Goal: Task Accomplishment & Management: Use online tool/utility

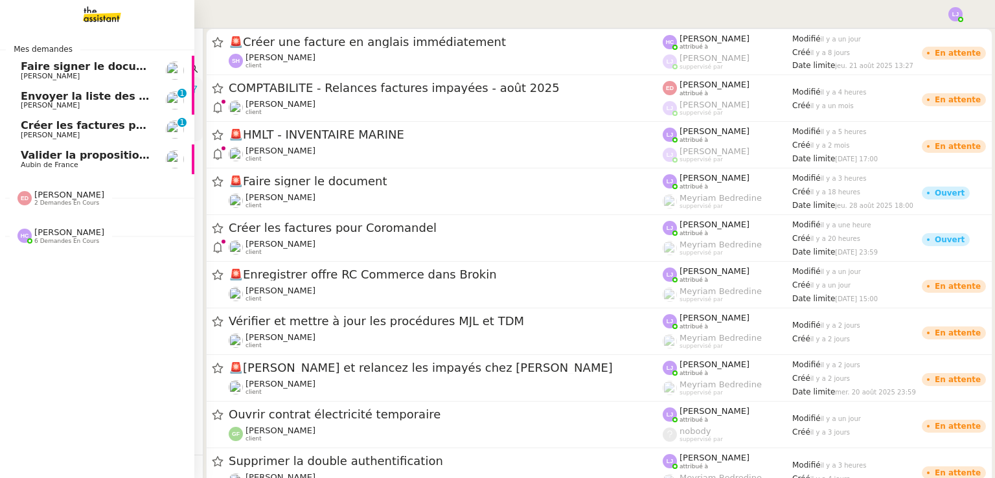
click at [67, 71] on span "Faire signer le document" at bounding box center [94, 66] width 146 height 12
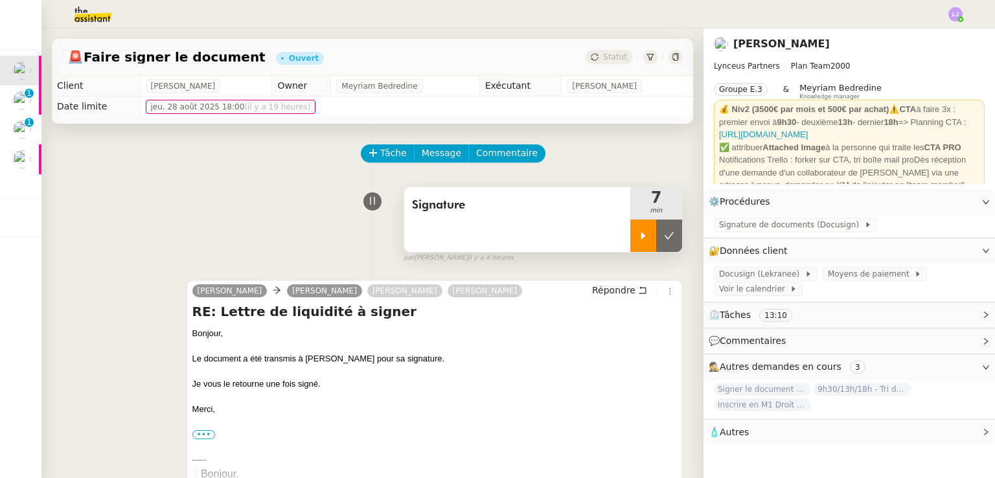
click at [638, 241] on icon at bounding box center [643, 236] width 10 height 10
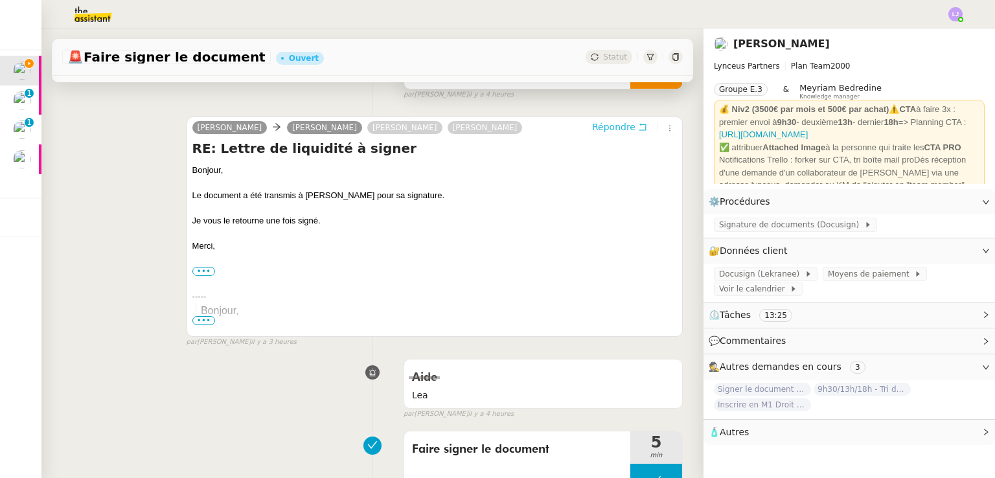
click at [600, 129] on span "Répondre" at bounding box center [613, 127] width 43 height 13
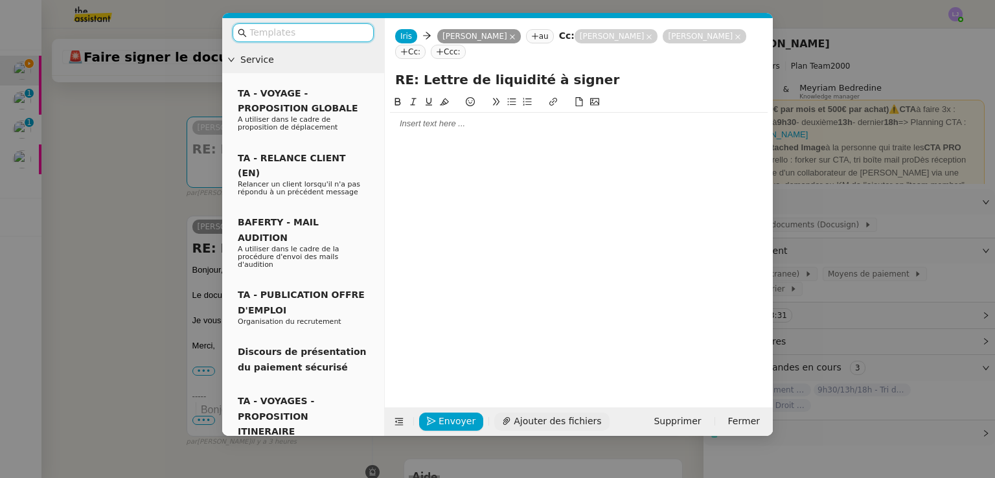
click at [528, 415] on span "Ajouter des fichiers" at bounding box center [557, 421] width 87 height 15
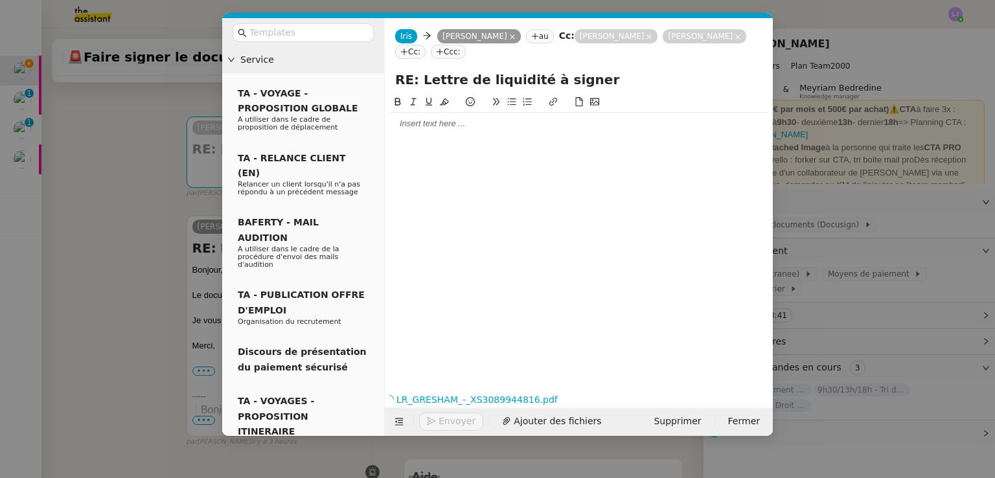
click at [465, 128] on div at bounding box center [579, 124] width 378 height 12
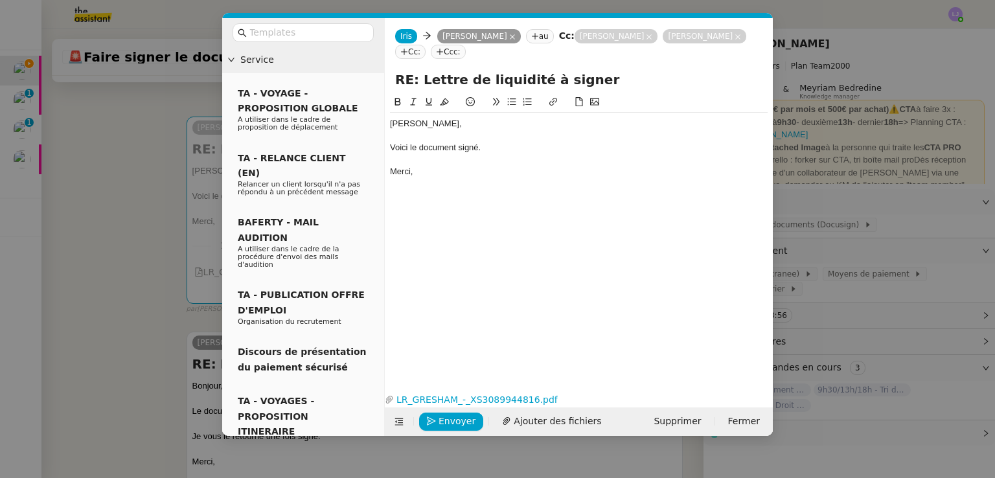
click at [392, 130] on div "[PERSON_NAME]," at bounding box center [579, 124] width 378 height 12
click at [453, 319] on div "[PERSON_NAME], Voici le document signé. [GEOGRAPHIC_DATA]," at bounding box center [579, 232] width 378 height 275
click at [440, 418] on span "Envoyer" at bounding box center [457, 421] width 37 height 15
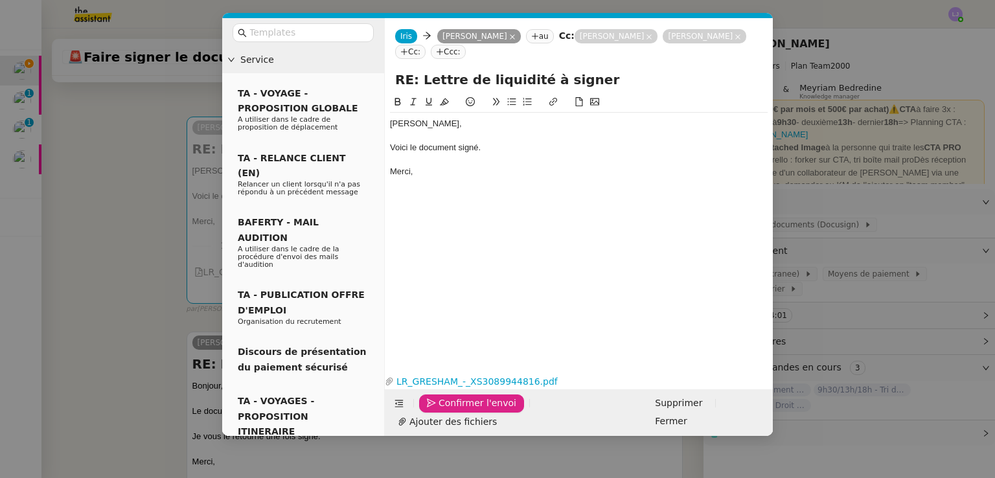
click at [440, 411] on span "Confirmer l'envoi" at bounding box center [478, 403] width 78 height 15
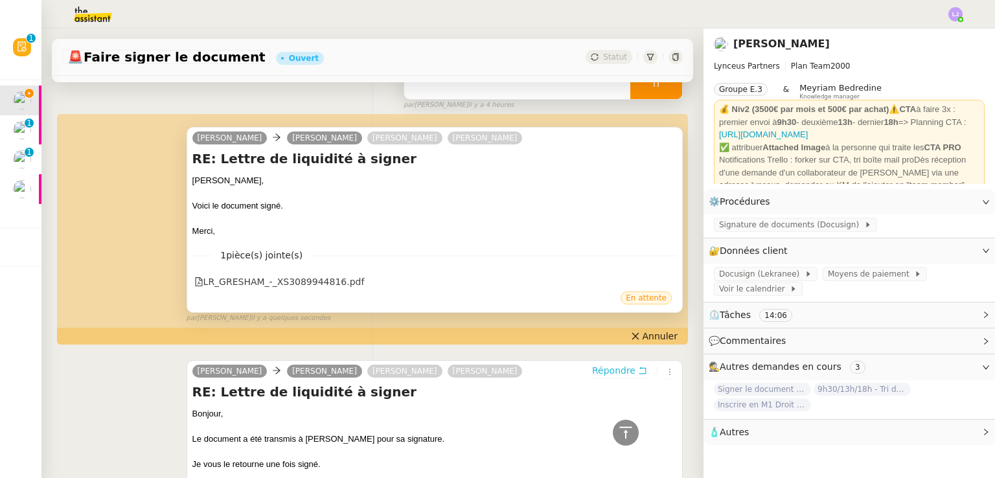
scroll to position [138, 0]
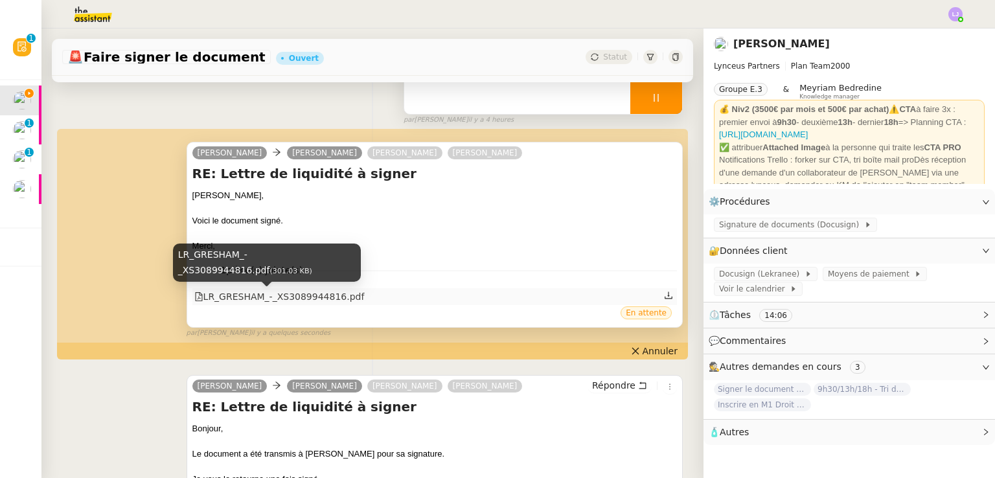
click at [330, 299] on div "LR_GRESHAM_-_XS3089944816.pdf" at bounding box center [279, 297] width 170 height 15
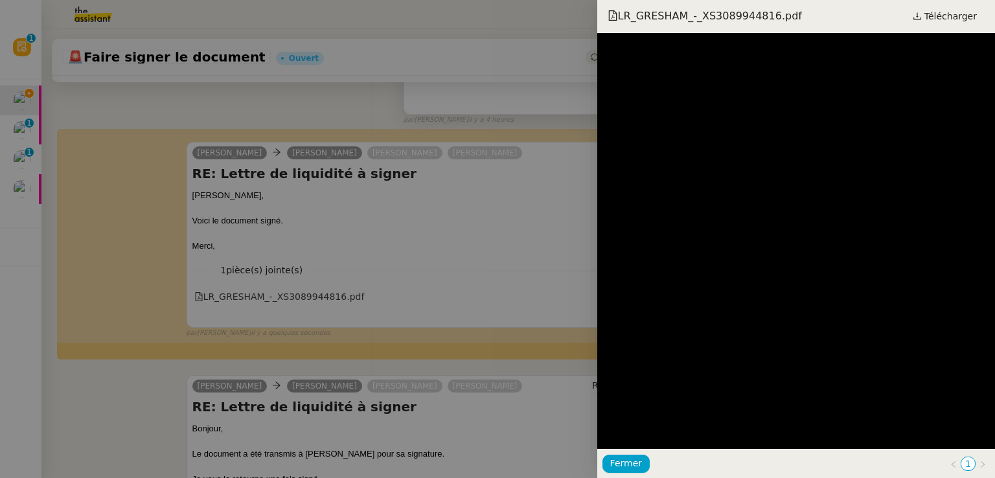
click at [433, 288] on div at bounding box center [497, 239] width 995 height 478
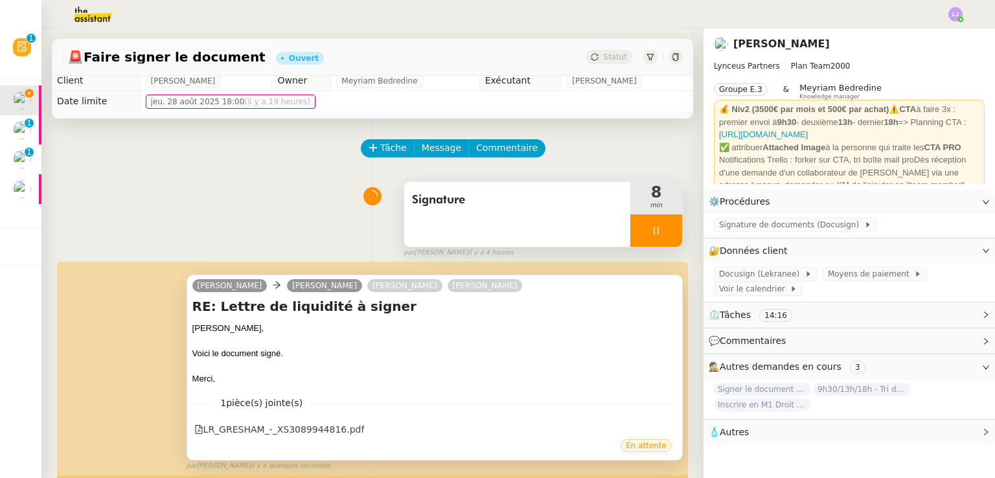
scroll to position [0, 0]
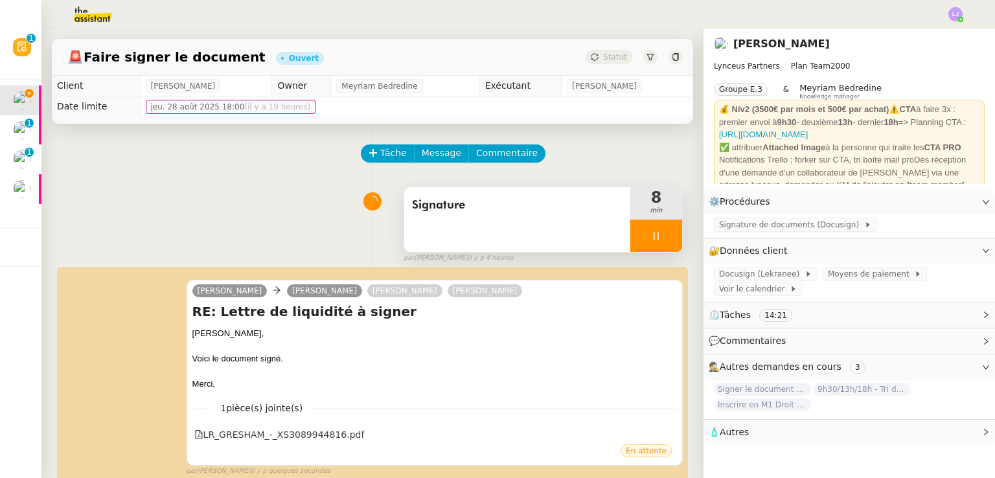
click at [660, 237] on div at bounding box center [656, 236] width 52 height 32
click at [660, 237] on button at bounding box center [669, 236] width 26 height 32
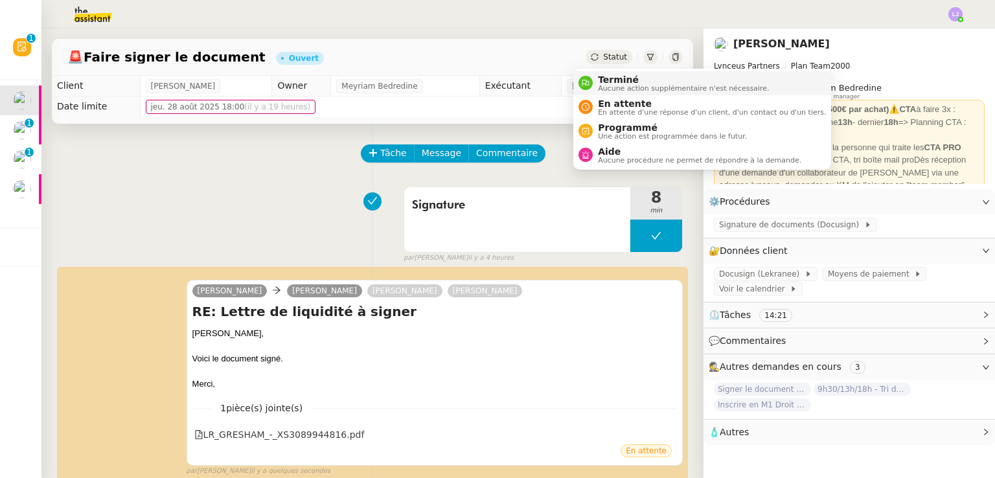
click at [605, 75] on span "Terminé" at bounding box center [683, 80] width 171 height 10
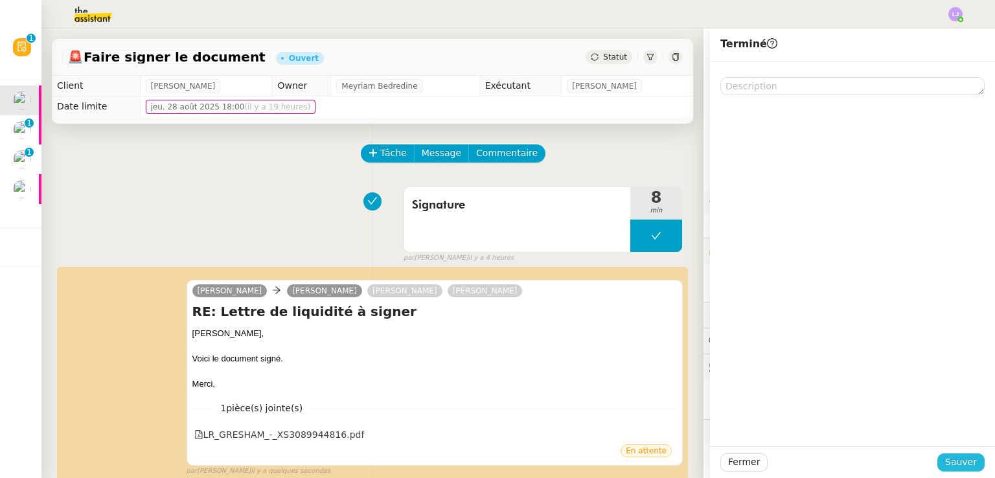
click at [954, 467] on span "Sauver" at bounding box center [961, 462] width 32 height 15
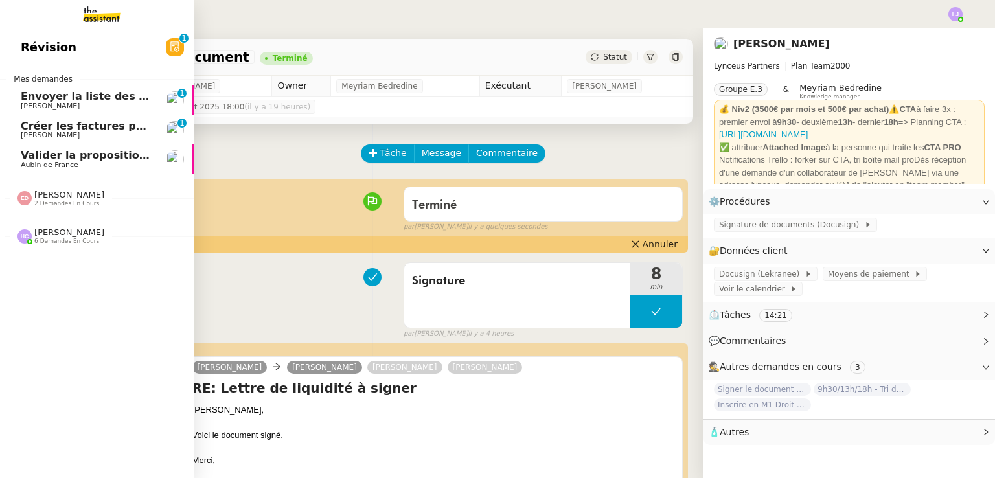
click at [59, 159] on span "Valider la proposition d'assurance Honda" at bounding box center [141, 155] width 240 height 12
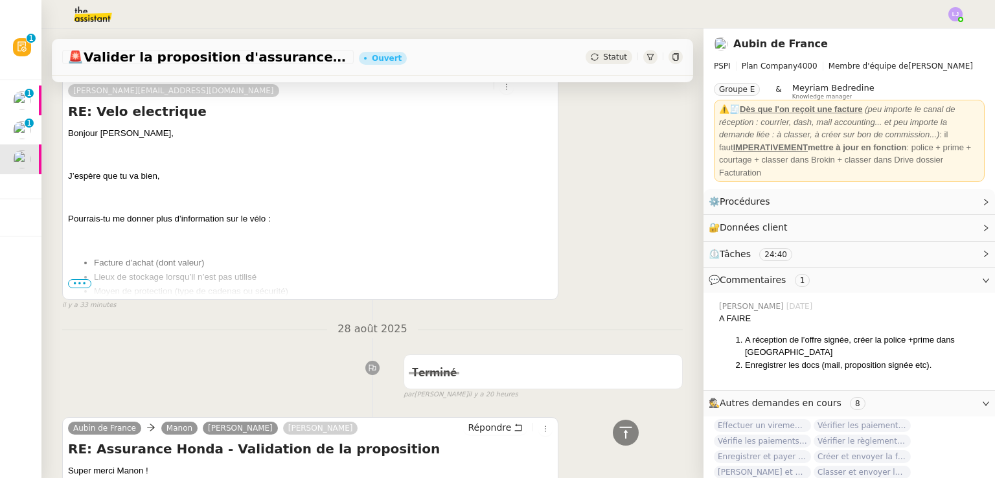
scroll to position [277, 0]
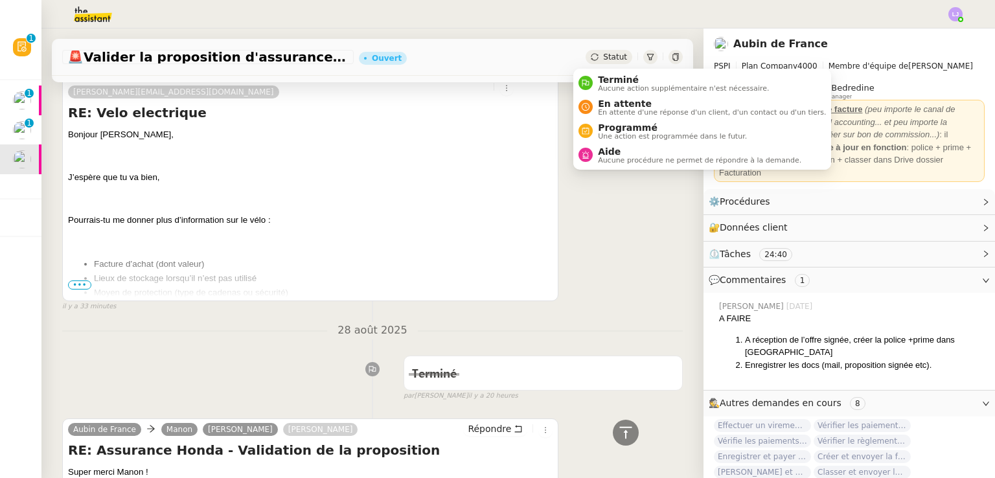
click at [602, 75] on span "Terminé" at bounding box center [683, 80] width 171 height 10
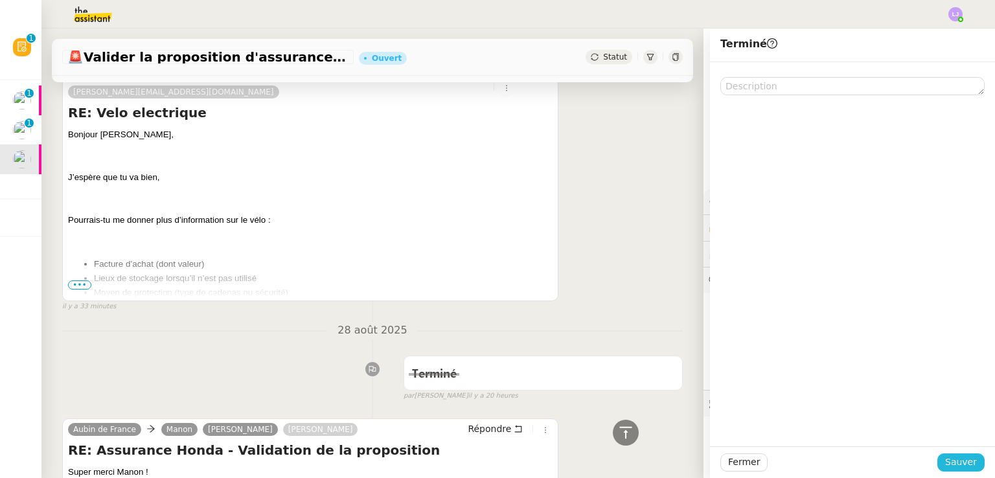
click at [945, 465] on span "Sauver" at bounding box center [961, 462] width 32 height 15
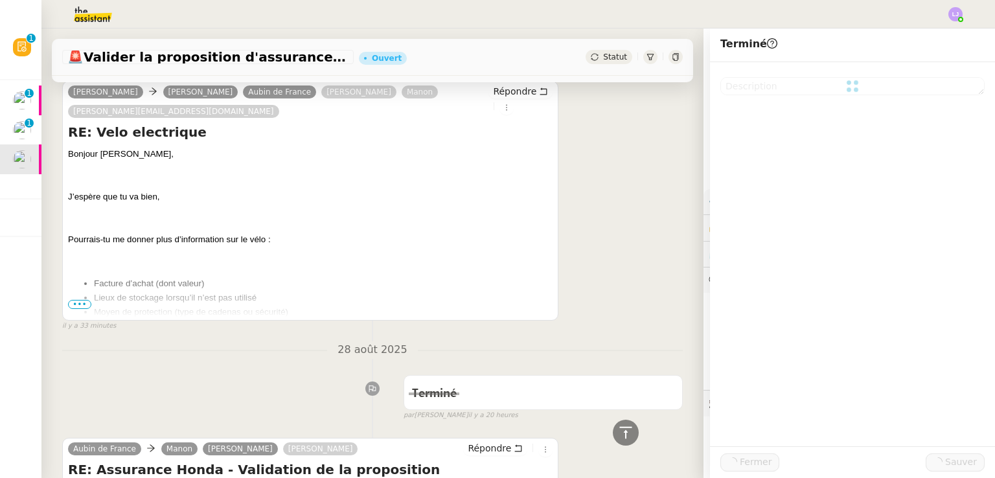
scroll to position [297, 0]
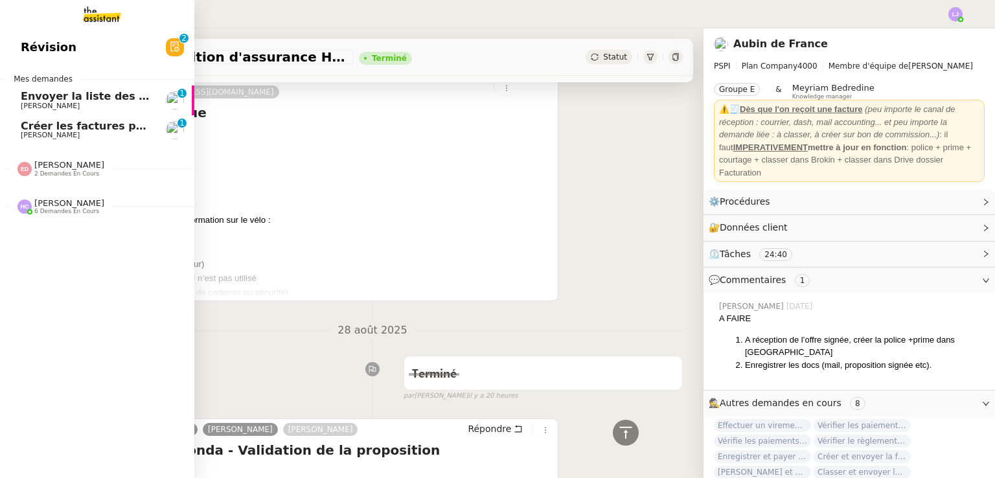
click at [29, 130] on span "Créer les factures pour Coromandel" at bounding box center [125, 126] width 209 height 12
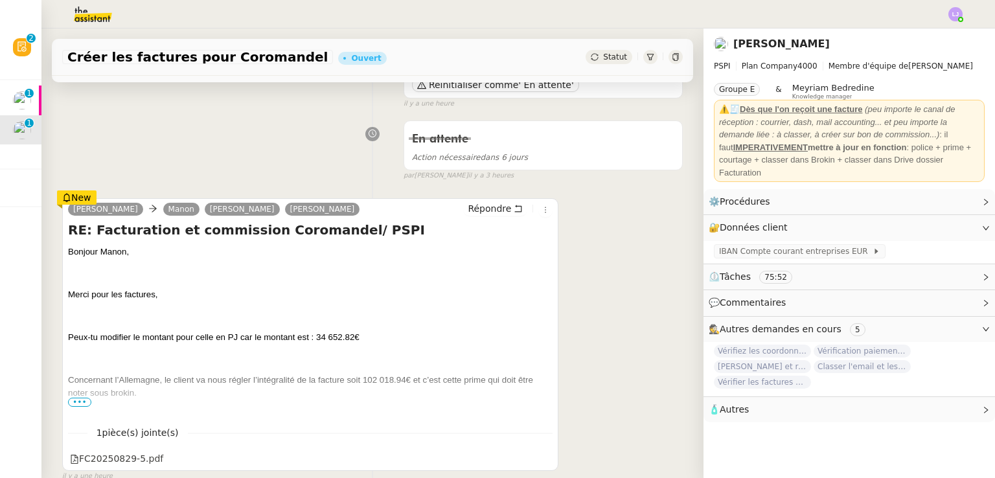
scroll to position [202, 0]
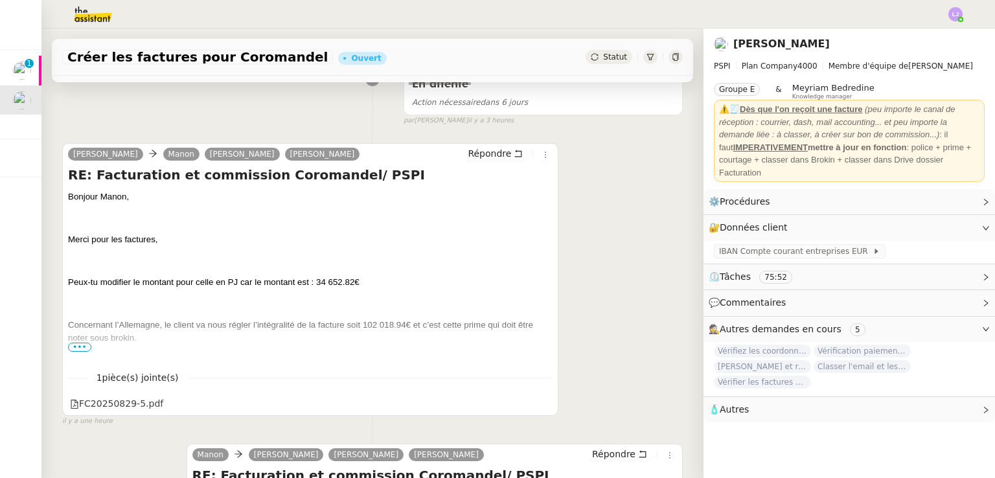
click at [78, 348] on span "•••" at bounding box center [79, 347] width 23 height 9
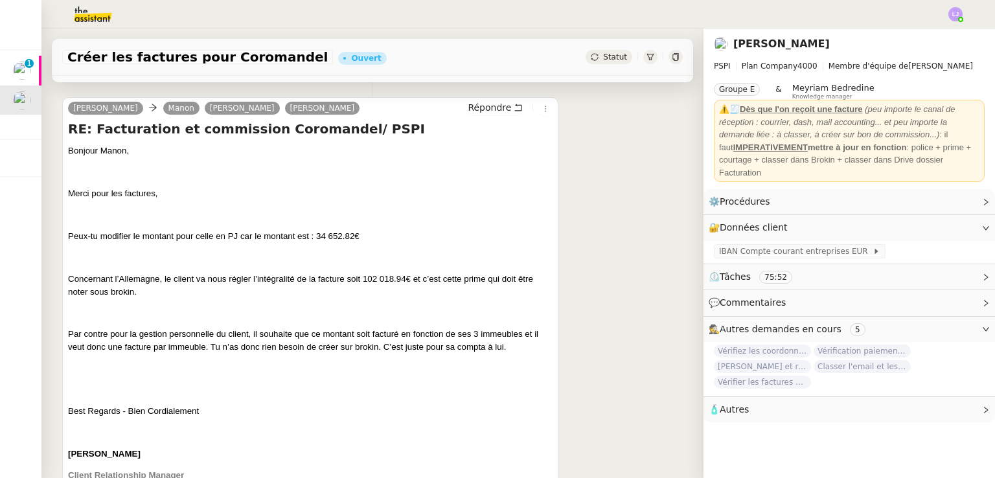
scroll to position [259, 0]
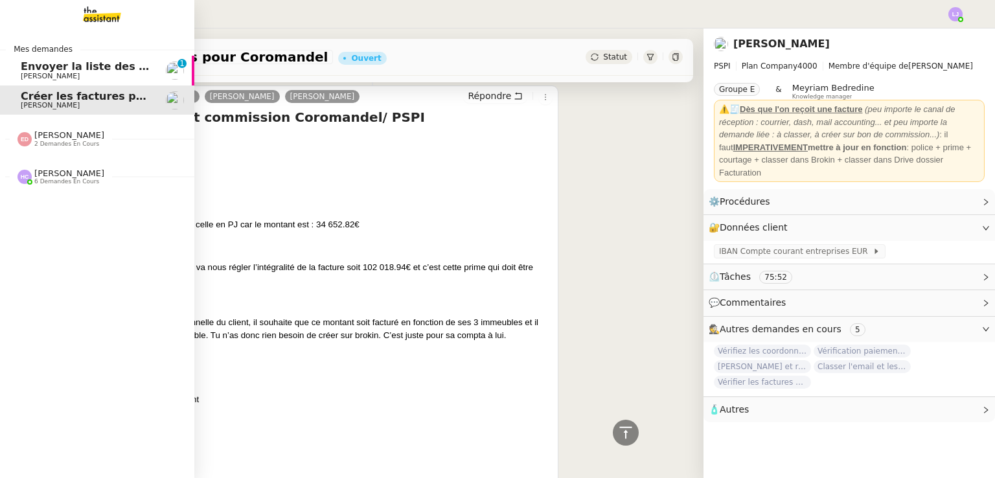
click at [30, 65] on span "Envoyer la liste des clients et assureurs" at bounding box center [138, 66] width 234 height 12
